Goal: Task Accomplishment & Management: Manage account settings

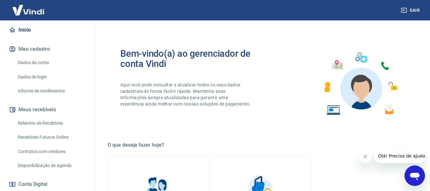
scroll to position [96, 0]
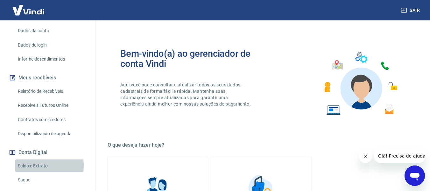
click at [32, 159] on link "Saldo e Extrato" at bounding box center [51, 165] width 72 height 13
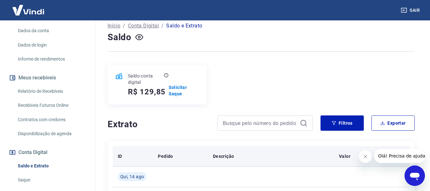
scroll to position [32, 0]
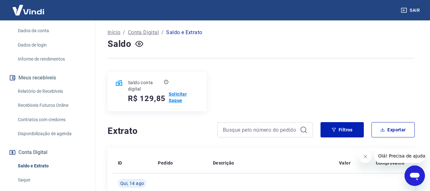
click at [178, 93] on p "Solicitar Saque" at bounding box center [184, 97] width 30 height 13
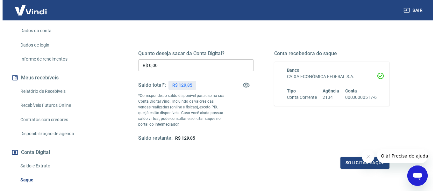
scroll to position [64, 0]
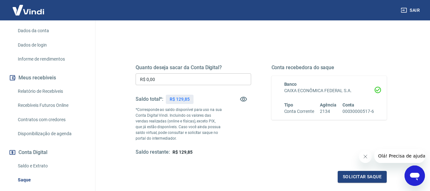
click at [161, 76] on input "R$ 0,00" at bounding box center [194, 79] width 116 height 12
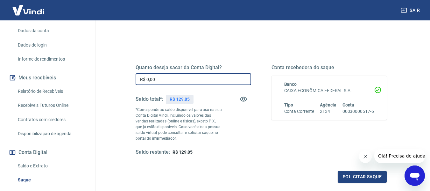
click at [161, 76] on input "R$ 0,00" at bounding box center [194, 79] width 116 height 12
type input "R$ 50,00"
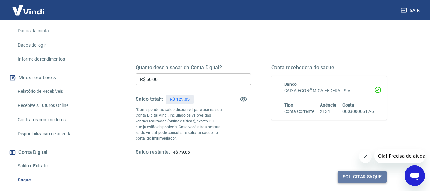
click at [353, 175] on button "Solicitar saque" at bounding box center [362, 177] width 49 height 12
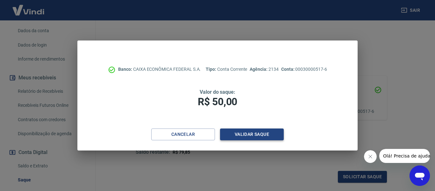
click at [249, 132] on button "Validar saque" at bounding box center [252, 134] width 64 height 12
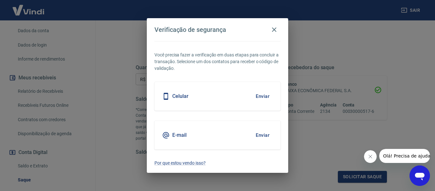
click at [258, 96] on button "Enviar" at bounding box center [262, 95] width 21 height 13
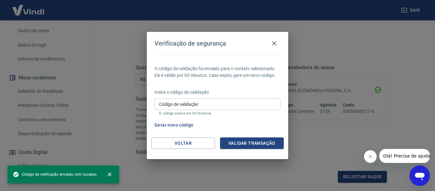
click at [217, 101] on input "Código de validação" at bounding box center [217, 104] width 126 height 12
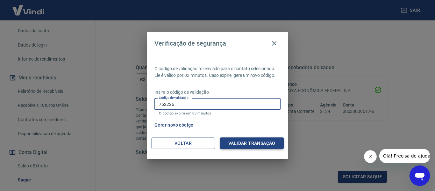
type input "752226"
click at [244, 140] on button "Validar transação" at bounding box center [252, 143] width 64 height 12
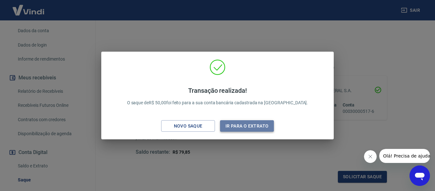
click at [241, 124] on button "Ir para o extrato" at bounding box center [247, 126] width 54 height 12
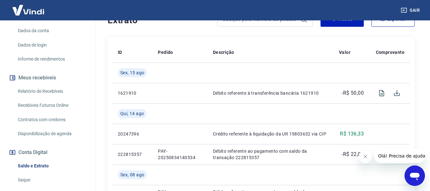
scroll to position [159, 0]
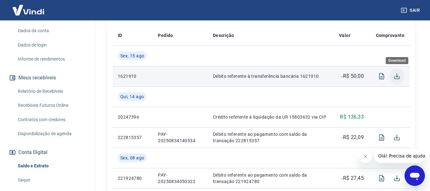
click at [398, 76] on icon "Download" at bounding box center [397, 76] width 6 height 6
